Goal: Transaction & Acquisition: Purchase product/service

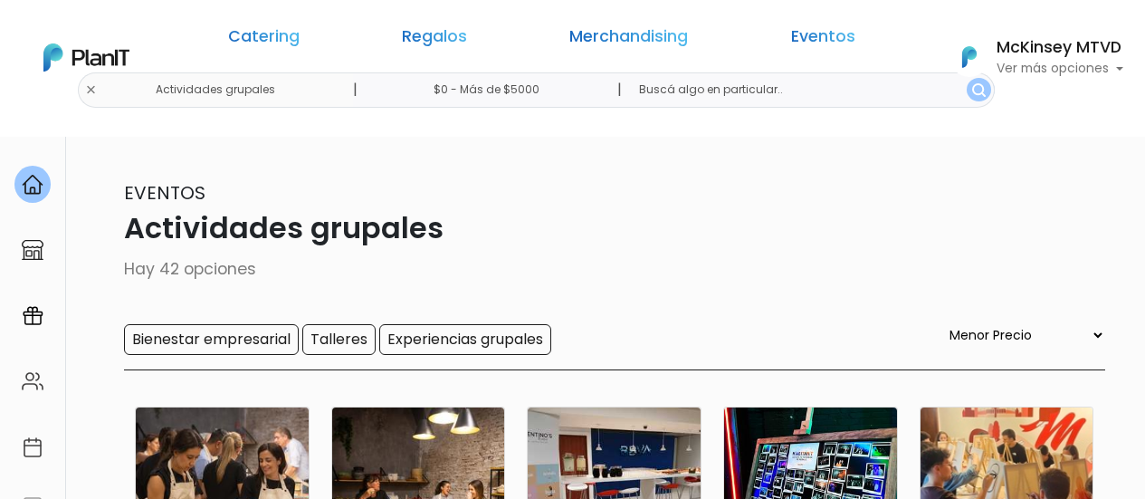
select select "0"
click at [59, 65] on img at bounding box center [86, 57] width 86 height 28
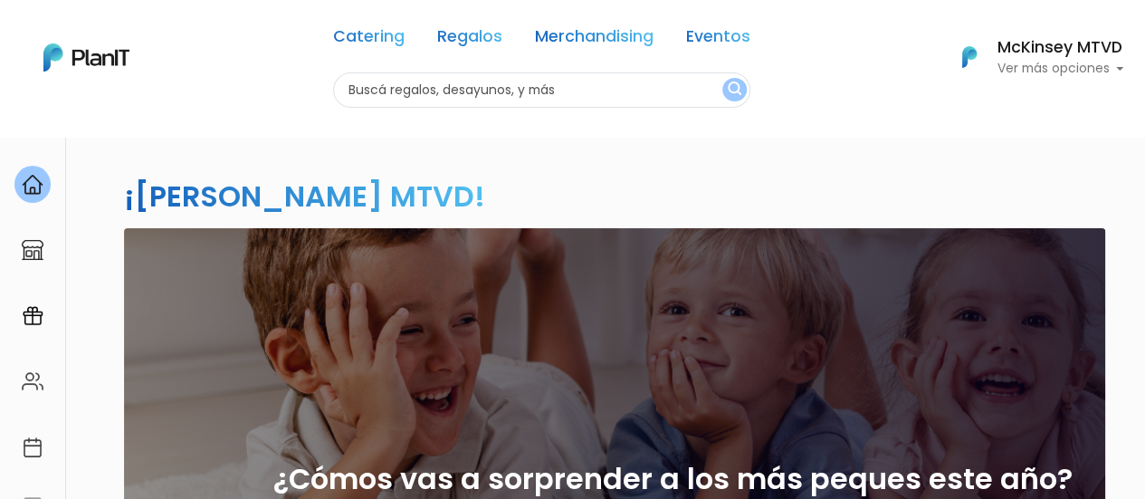
click at [588, 88] on input "text" at bounding box center [541, 89] width 417 height 35
type input "croissants"
click at [722, 78] on button "submit" at bounding box center [734, 90] width 24 height 24
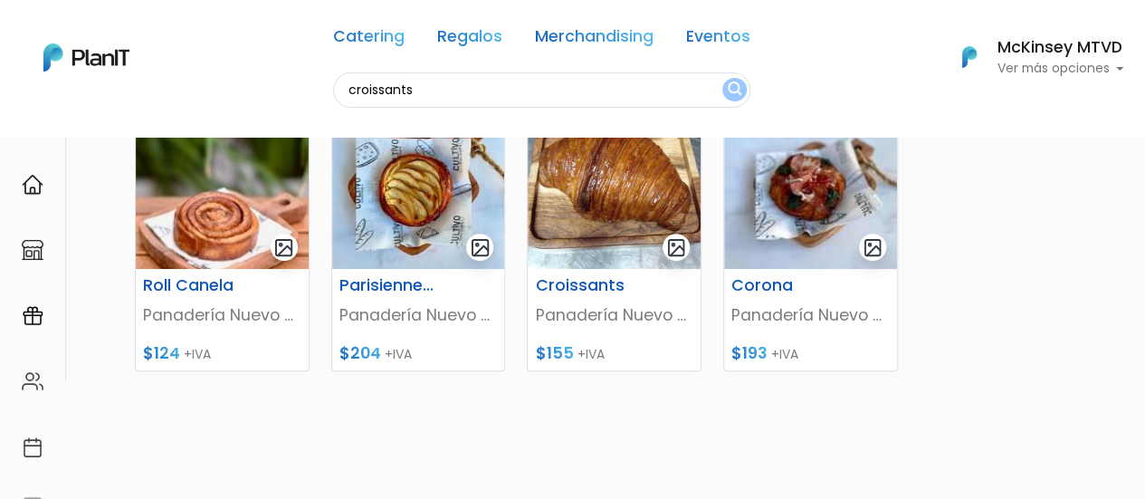
scroll to position [234, 0]
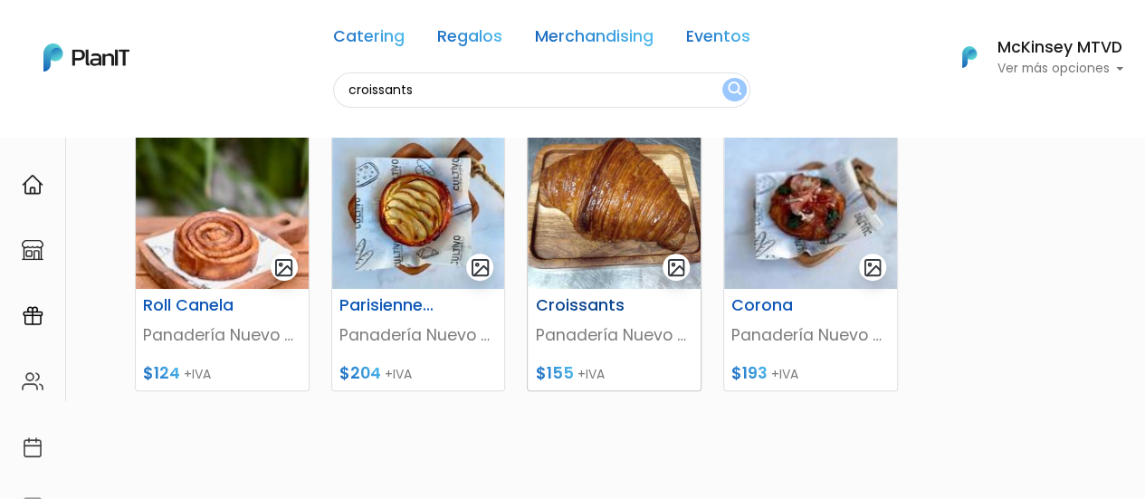
click at [577, 196] on img at bounding box center [614, 208] width 173 height 159
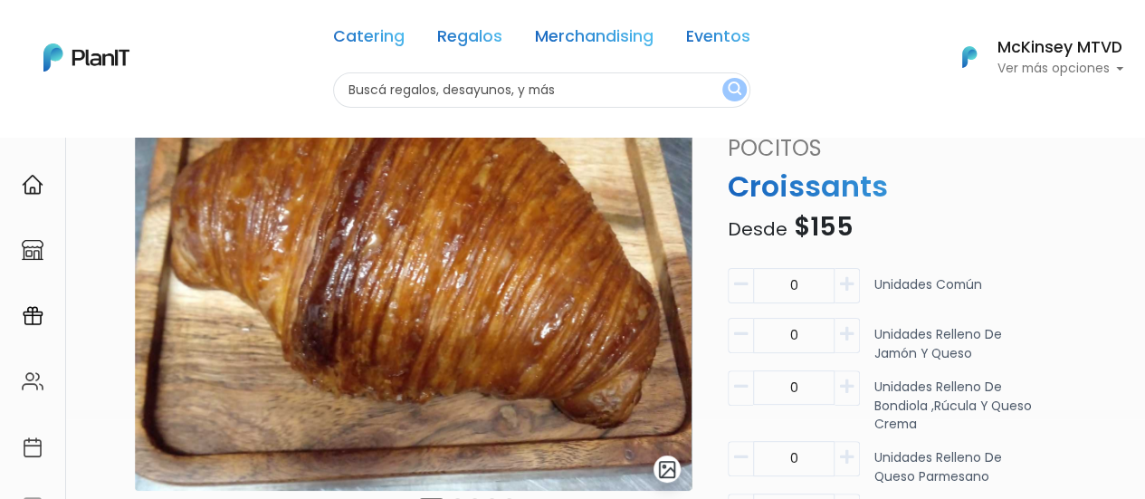
scroll to position [134, 0]
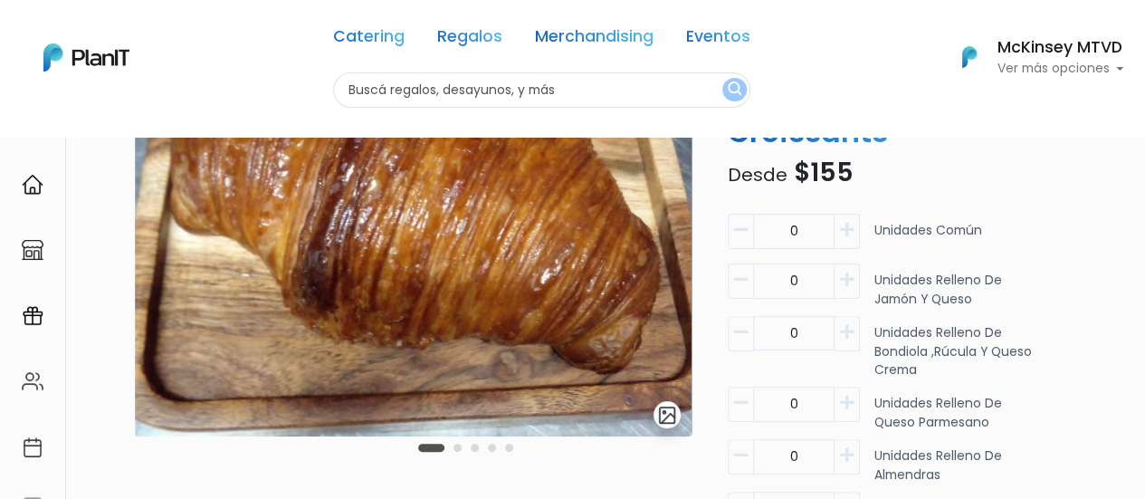
click at [856, 234] on button "button" at bounding box center [846, 231] width 25 height 35
type input "2"
click at [850, 279] on icon "button" at bounding box center [847, 279] width 14 height 16
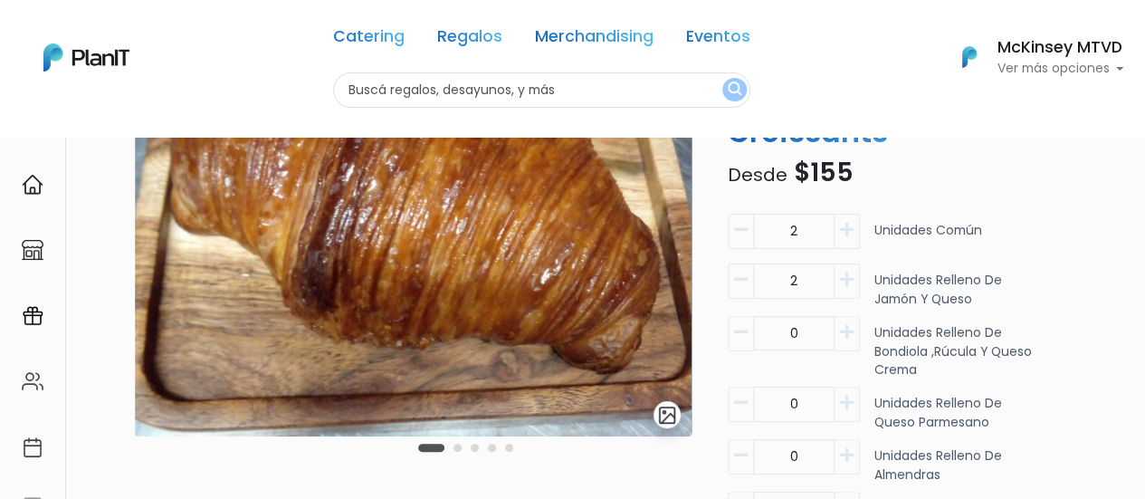
click at [850, 279] on icon "button" at bounding box center [847, 279] width 14 height 16
type input "5"
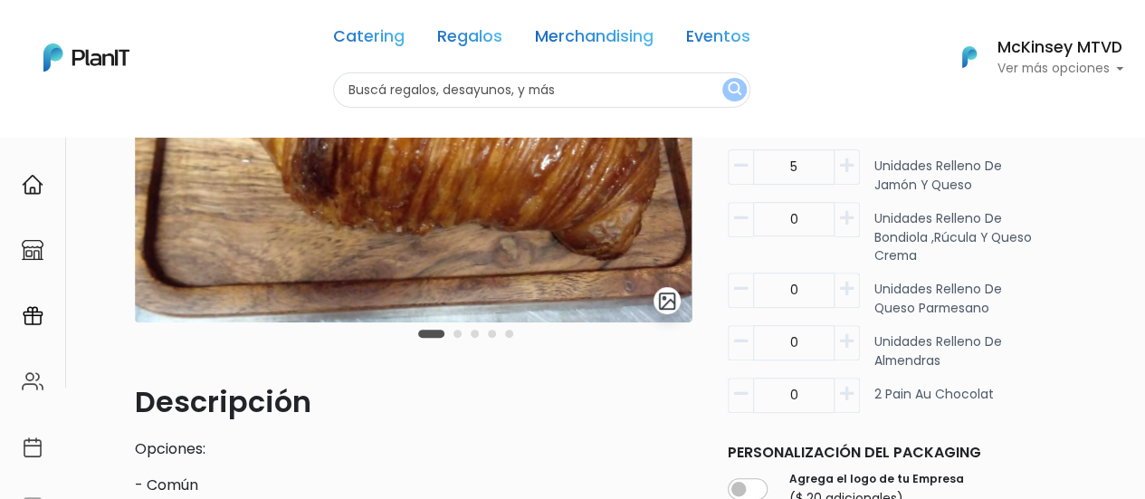
scroll to position [252, 0]
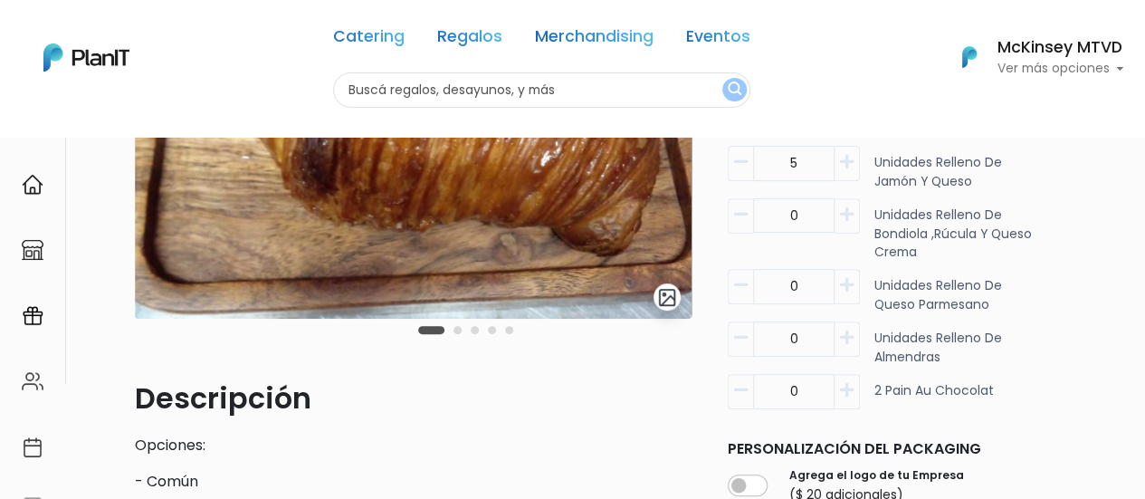
click at [838, 385] on button "button" at bounding box center [846, 391] width 25 height 35
type input "2"
click at [849, 283] on icon "button" at bounding box center [847, 285] width 14 height 16
type input "1"
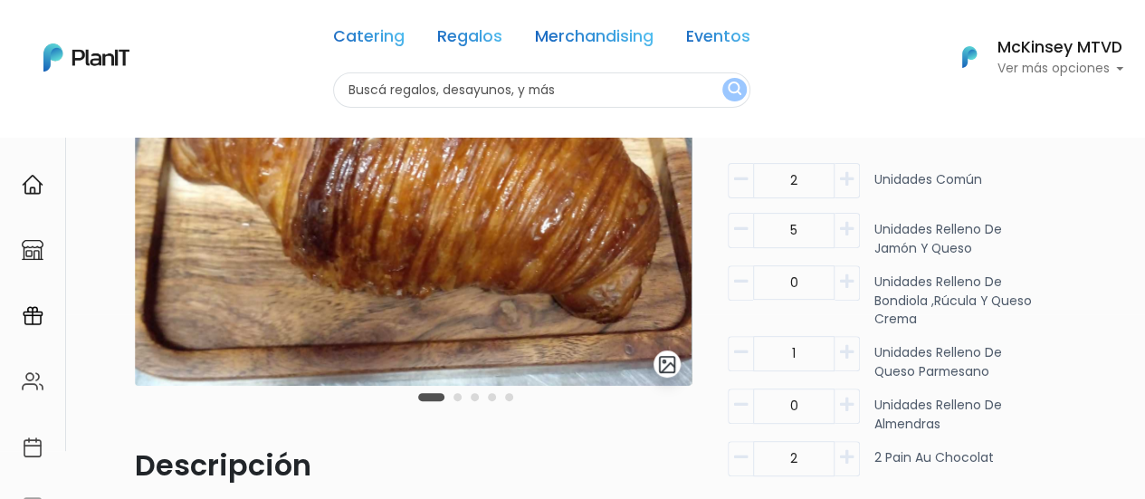
scroll to position [183, 0]
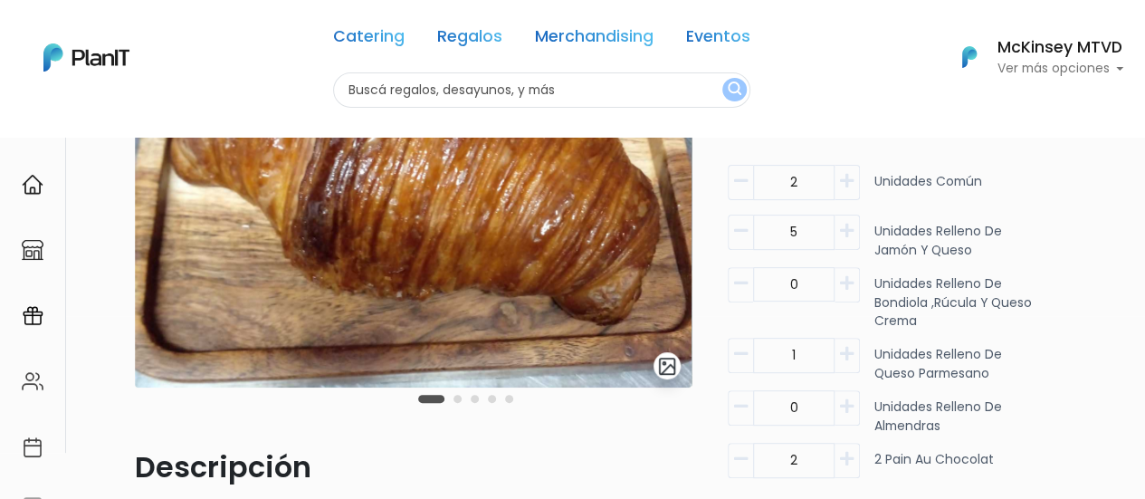
click at [744, 183] on icon "button" at bounding box center [741, 181] width 14 height 16
type input "1"
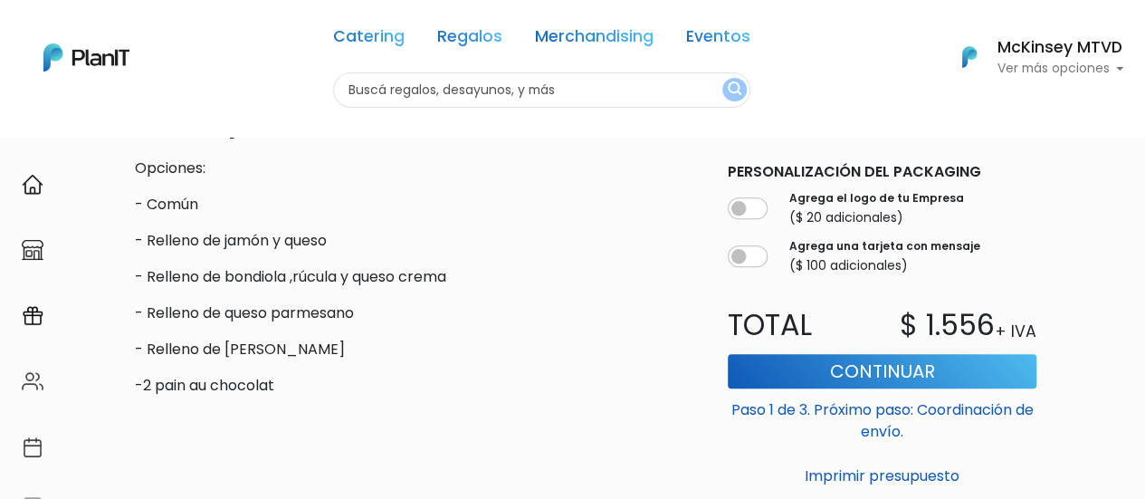
scroll to position [538, 0]
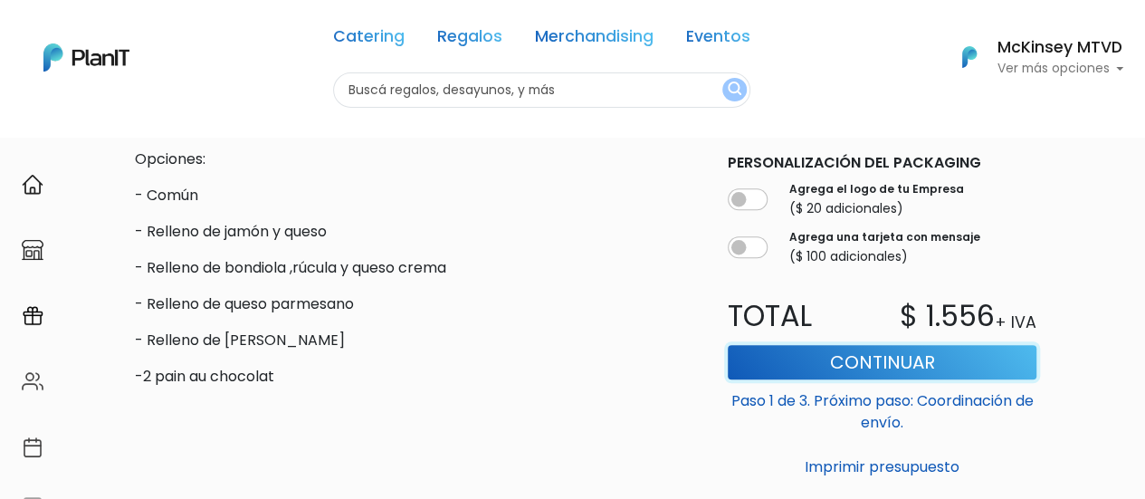
click at [907, 353] on button "Continuar" at bounding box center [882, 362] width 309 height 34
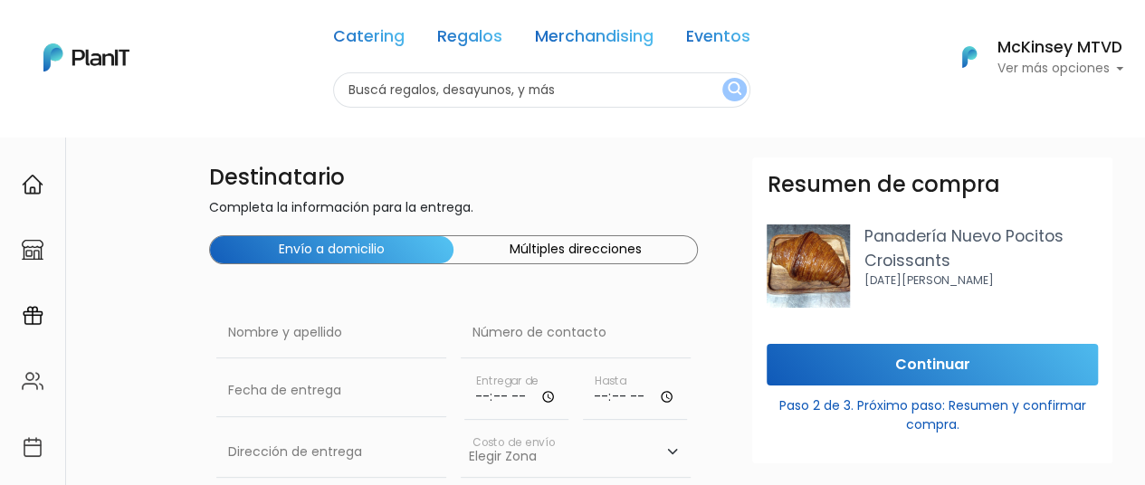
scroll to position [21, 0]
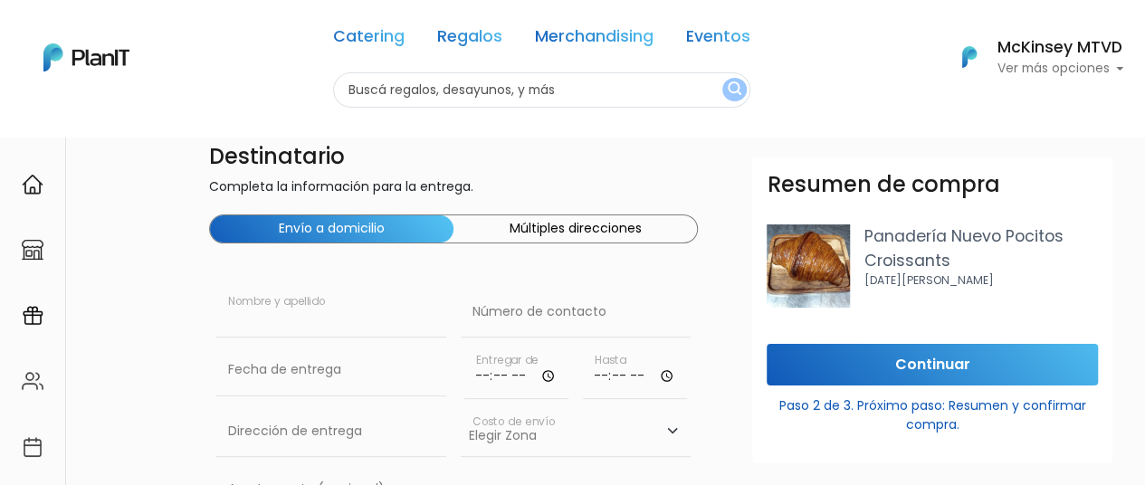
click at [326, 323] on input "text" at bounding box center [331, 312] width 230 height 51
type input "Florencia"
type input "094824931"
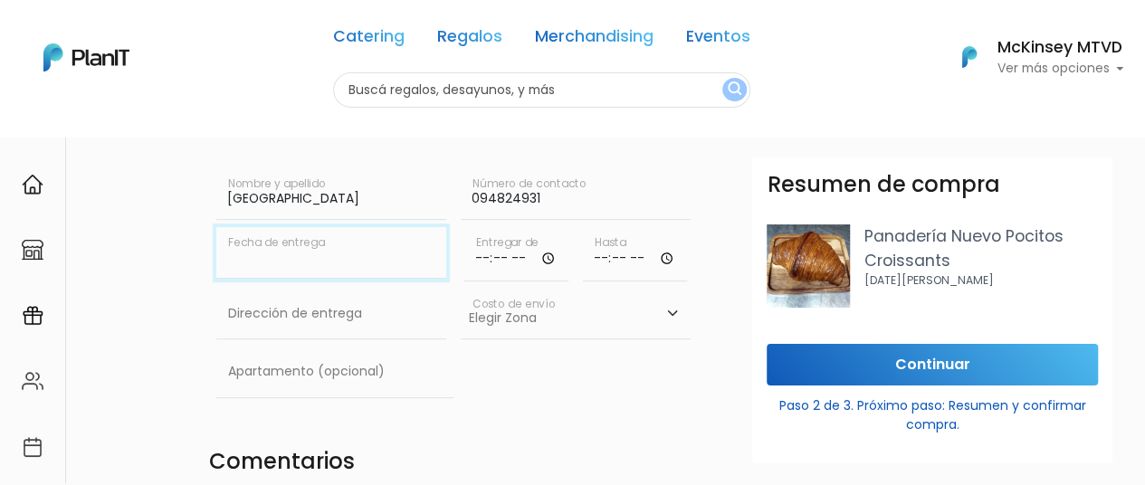
scroll to position [140, 0]
click at [315, 254] on input "text" at bounding box center [331, 250] width 230 height 51
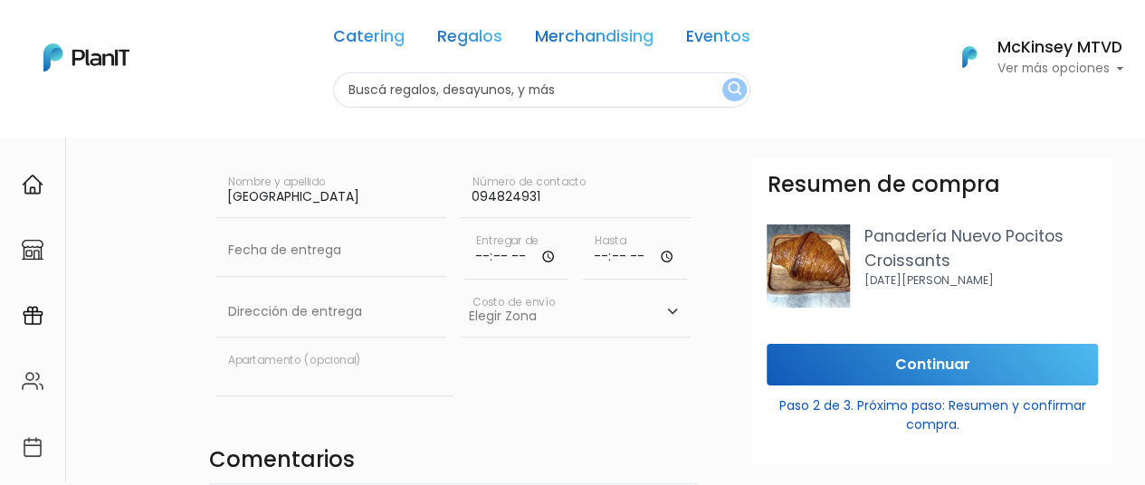
click at [414, 383] on input "text" at bounding box center [334, 370] width 237 height 51
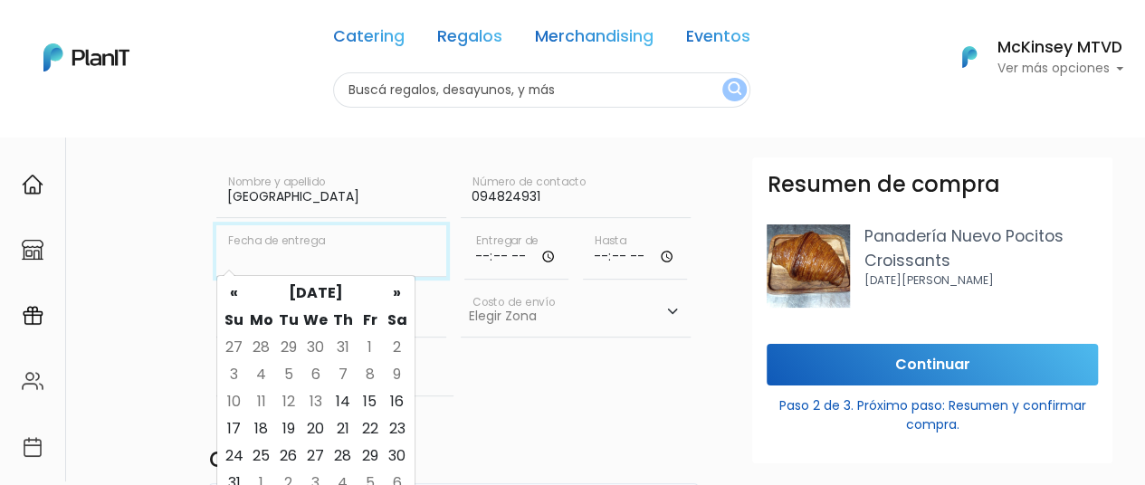
click at [325, 244] on input "text" at bounding box center [331, 250] width 230 height 51
click at [364, 404] on td "15" at bounding box center [370, 401] width 27 height 27
type input "15/08/2025"
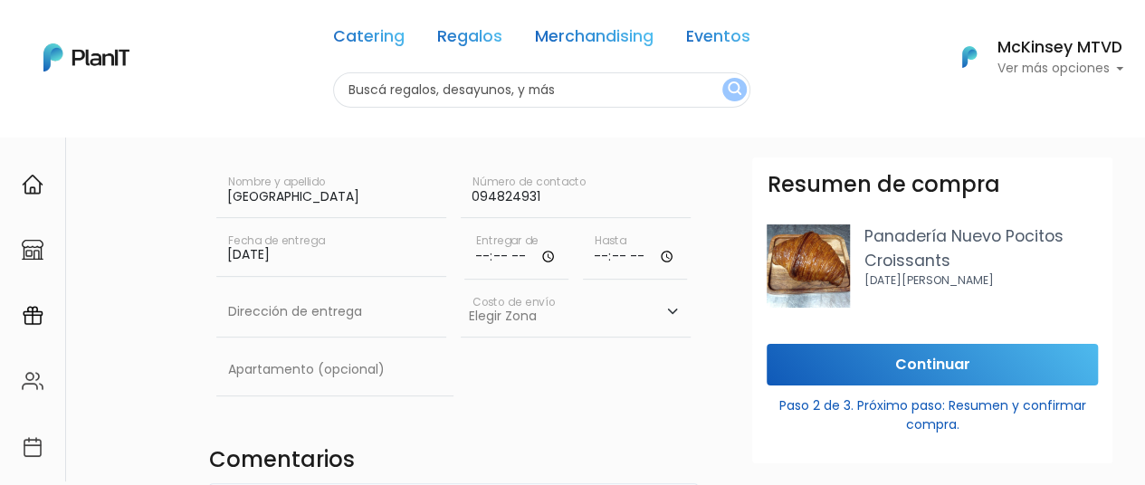
click at [481, 247] on input "time" at bounding box center [516, 252] width 104 height 54
type input "09:10"
type input "09:20"
click at [500, 260] on input "09:10" at bounding box center [516, 252] width 104 height 54
type input "09:10"
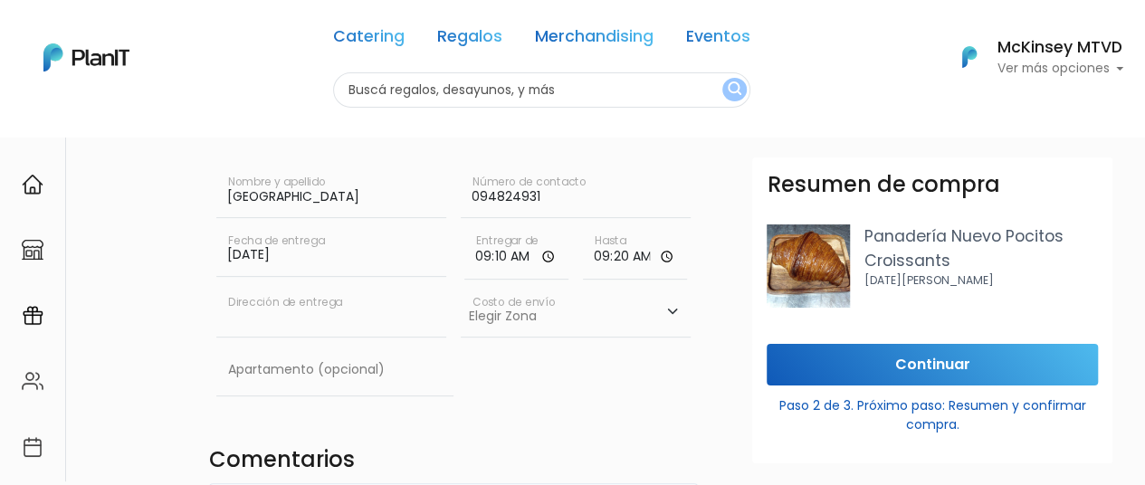
click at [346, 329] on input "text" at bounding box center [331, 312] width 230 height 51
click at [346, 325] on input "Luis Bonavita 1294,, Torre 1" at bounding box center [331, 312] width 230 height 51
drag, startPoint x: 393, startPoint y: 318, endPoint x: 0, endPoint y: 273, distance: 395.3
click at [0, 273] on body "Catering Regalos Merchandising Eventos Catering Regalos Merchandising Eventos C…" at bounding box center [572, 102] width 1145 height 485
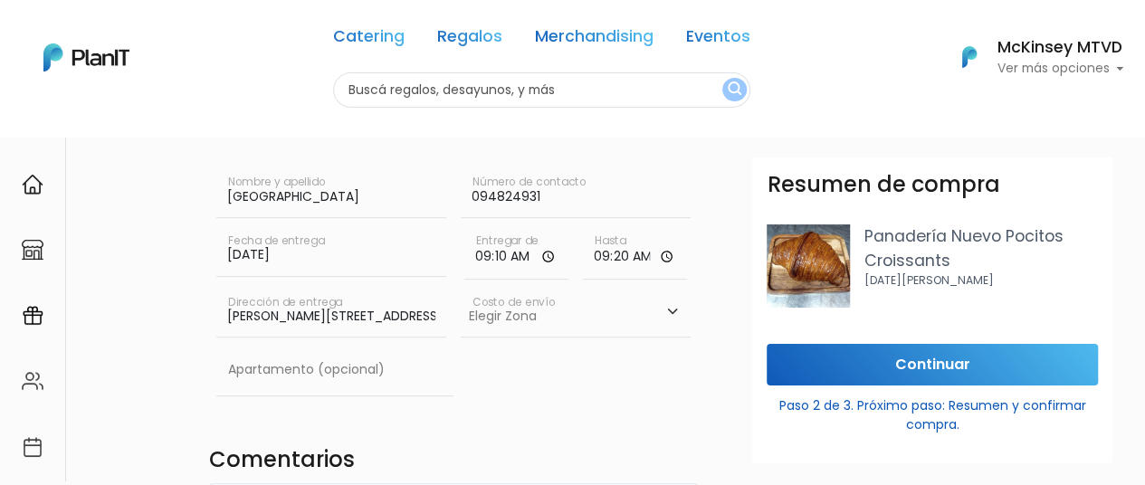
type input "Luis Bonavita 1294, Torre 1"
click at [529, 325] on select "Elegir Zona Zona américa- $600 Montevideo- $250" at bounding box center [576, 312] width 230 height 51
select select "10"
click at [461, 287] on select "Elegir Zona Zona américa- $600 Montevideo- $250" at bounding box center [576, 312] width 230 height 51
click at [359, 385] on input "text" at bounding box center [334, 370] width 237 height 51
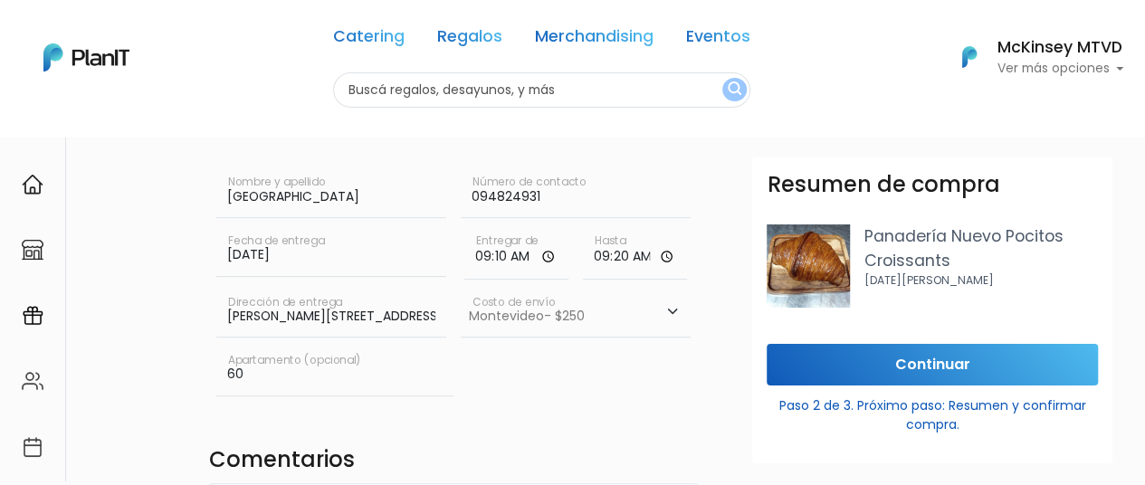
type input "6"
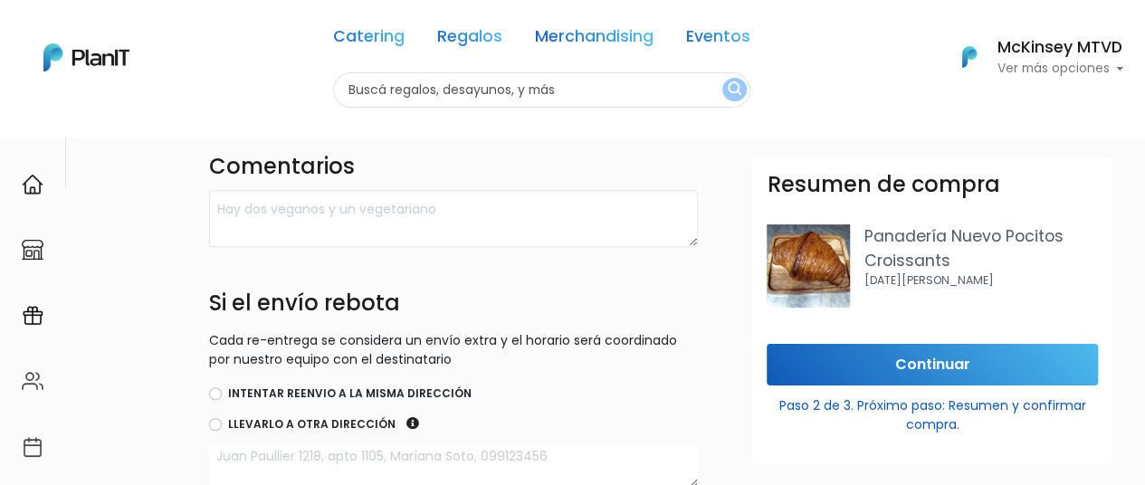
scroll to position [435, 0]
type input "704"
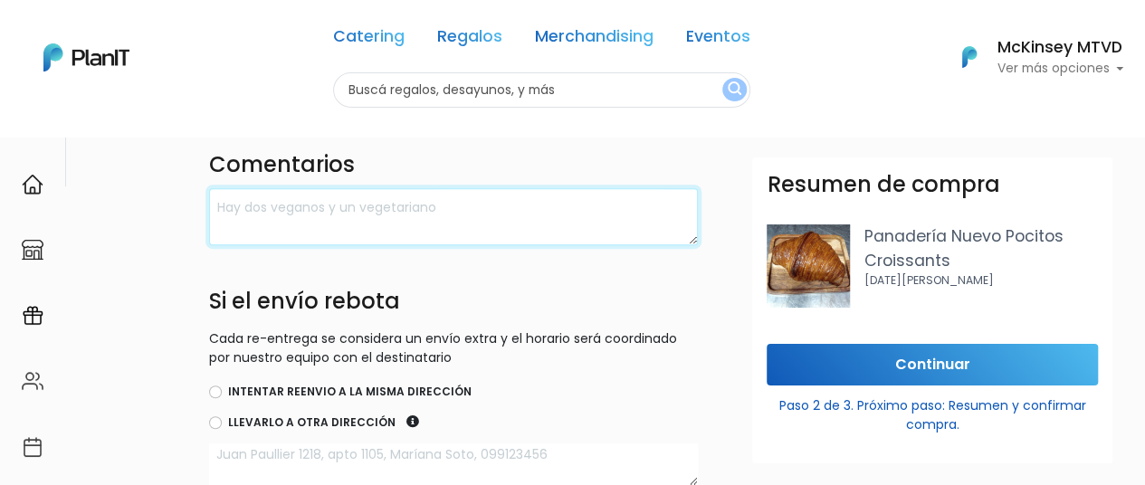
click at [422, 209] on textarea at bounding box center [453, 216] width 489 height 57
click at [443, 203] on textarea "Agregar 1 roll de canela (lo sumo acá para no hacer 2 pedidos)" at bounding box center [453, 216] width 489 height 57
type textarea "Agregar 1 roll de canela (lo sumo aquí para no hacer 2 pedidos)"
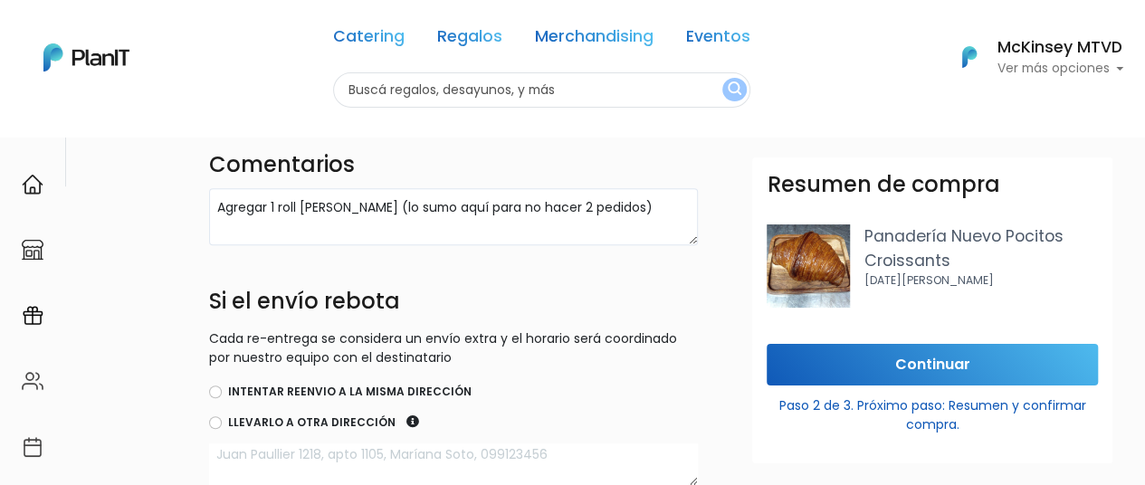
click at [1117, 233] on div "Resumen de compra Panadería Nuevo Pocitos Croissants 26 de Marzo 3415 Continuar…" at bounding box center [932, 399] width 382 height 485
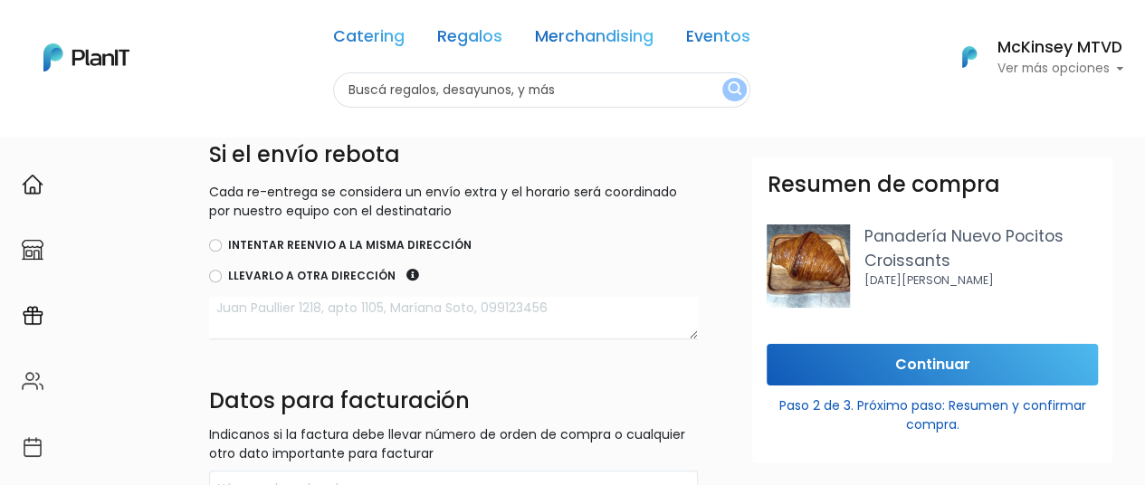
scroll to position [605, 0]
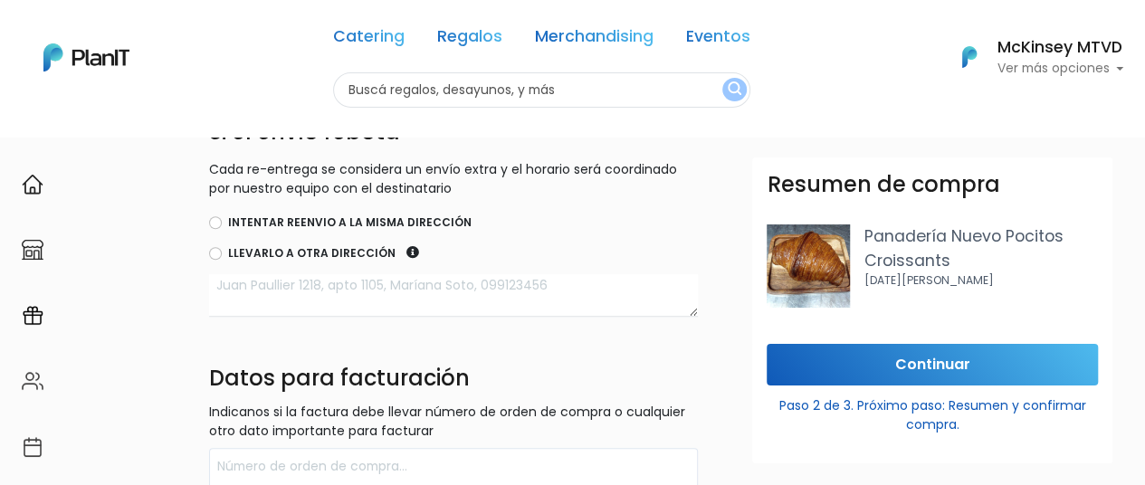
click at [333, 214] on label "Intentar reenvio a la misma dirección" at bounding box center [349, 222] width 243 height 16
click at [222, 216] on input "Intentar reenvio a la misma dirección" at bounding box center [215, 222] width 13 height 13
radio input "true"
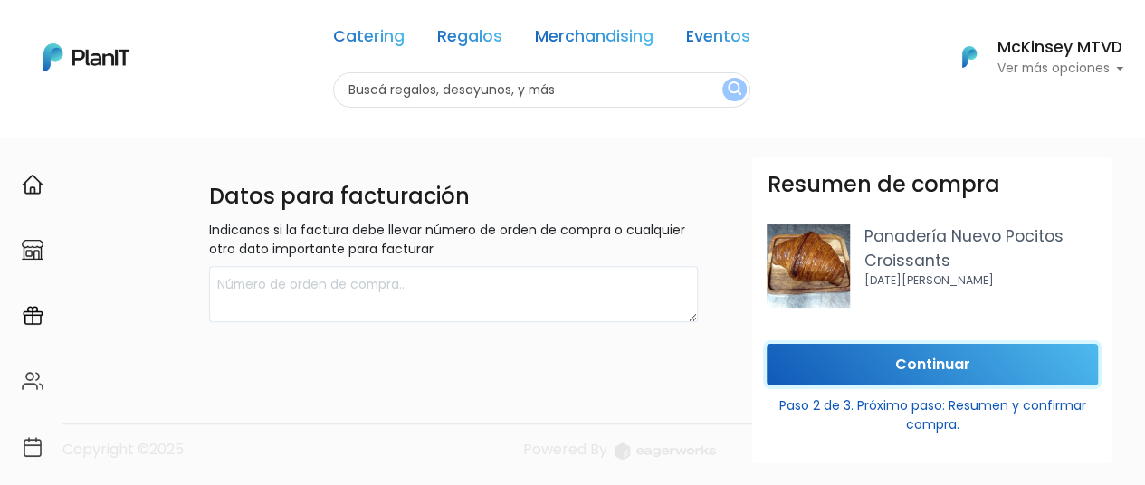
click at [955, 354] on input "Continuar" at bounding box center [932, 365] width 331 height 43
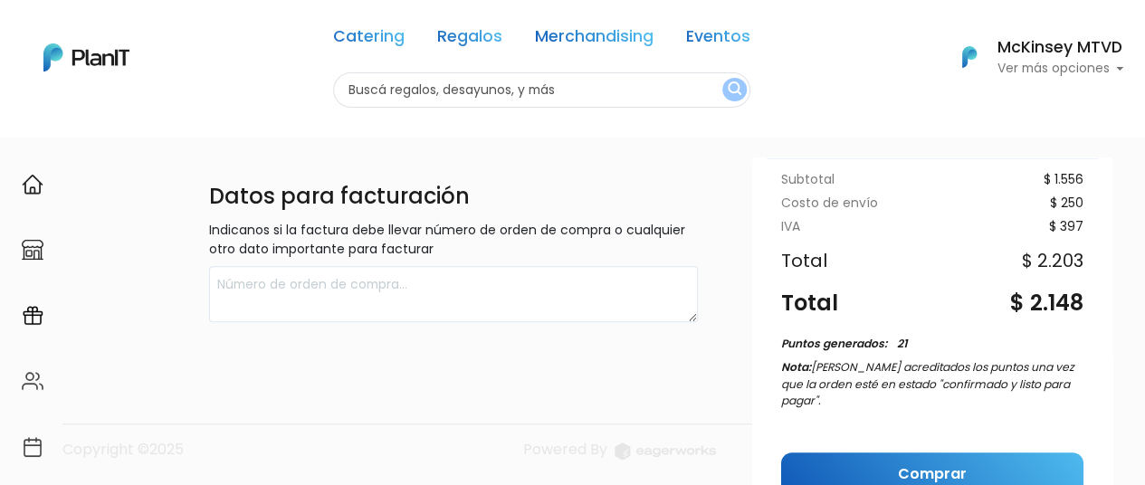
scroll to position [317, 0]
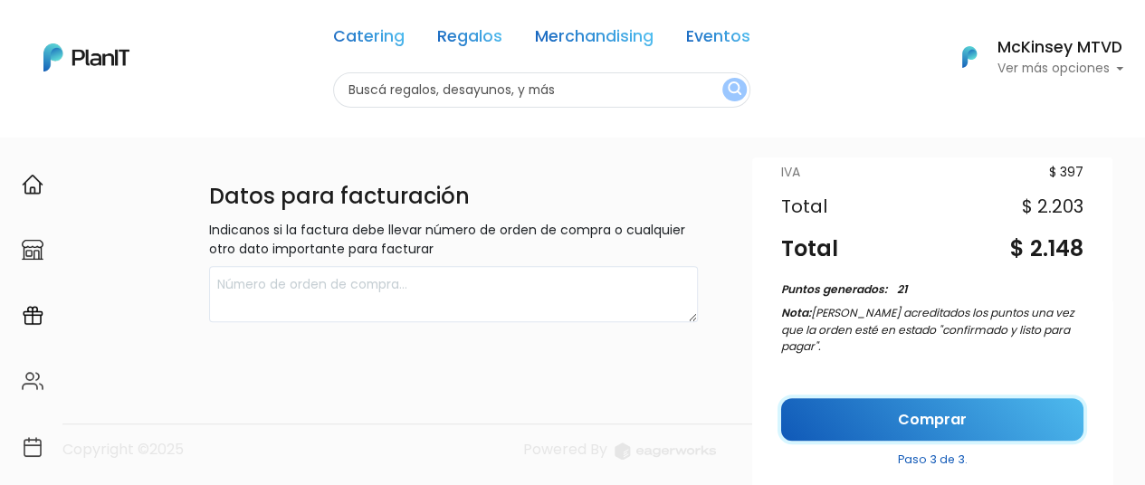
click at [945, 402] on link "Comprar" at bounding box center [932, 419] width 302 height 43
